Goal: Task Accomplishment & Management: Manage account settings

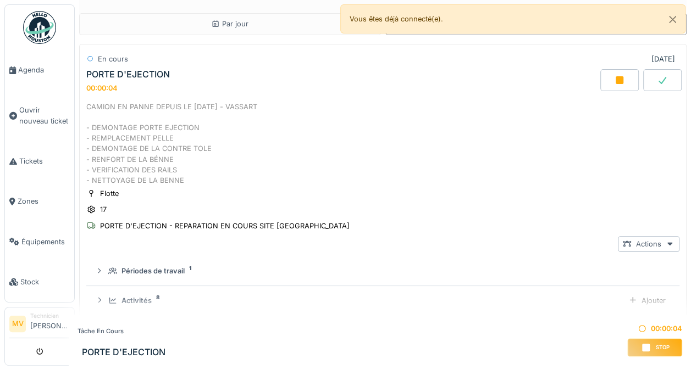
click at [605, 71] on div at bounding box center [619, 80] width 38 height 22
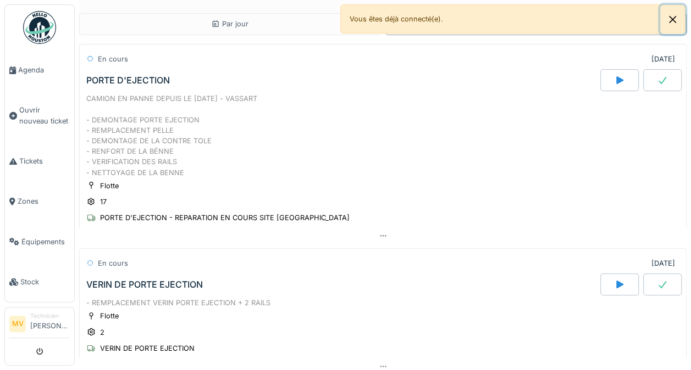
click at [679, 12] on button "Close" at bounding box center [672, 19] width 25 height 29
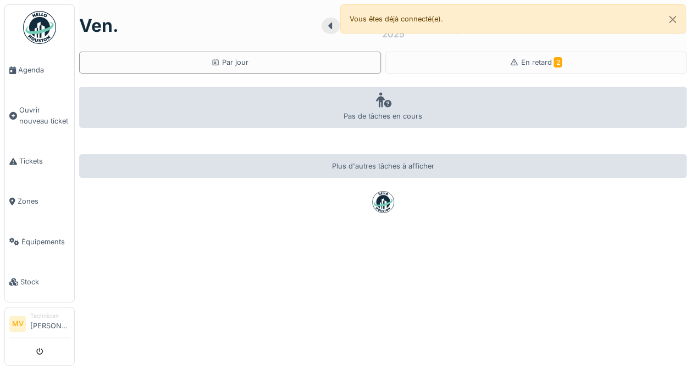
click at [526, 62] on span "En retard 2" at bounding box center [540, 62] width 41 height 8
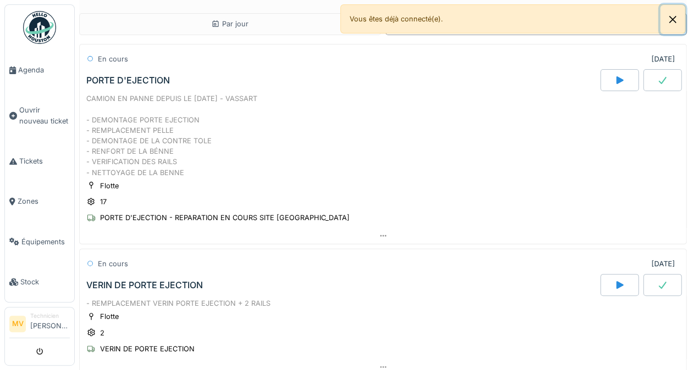
click at [678, 21] on button "Close" at bounding box center [672, 19] width 25 height 29
